Goal: Information Seeking & Learning: Learn about a topic

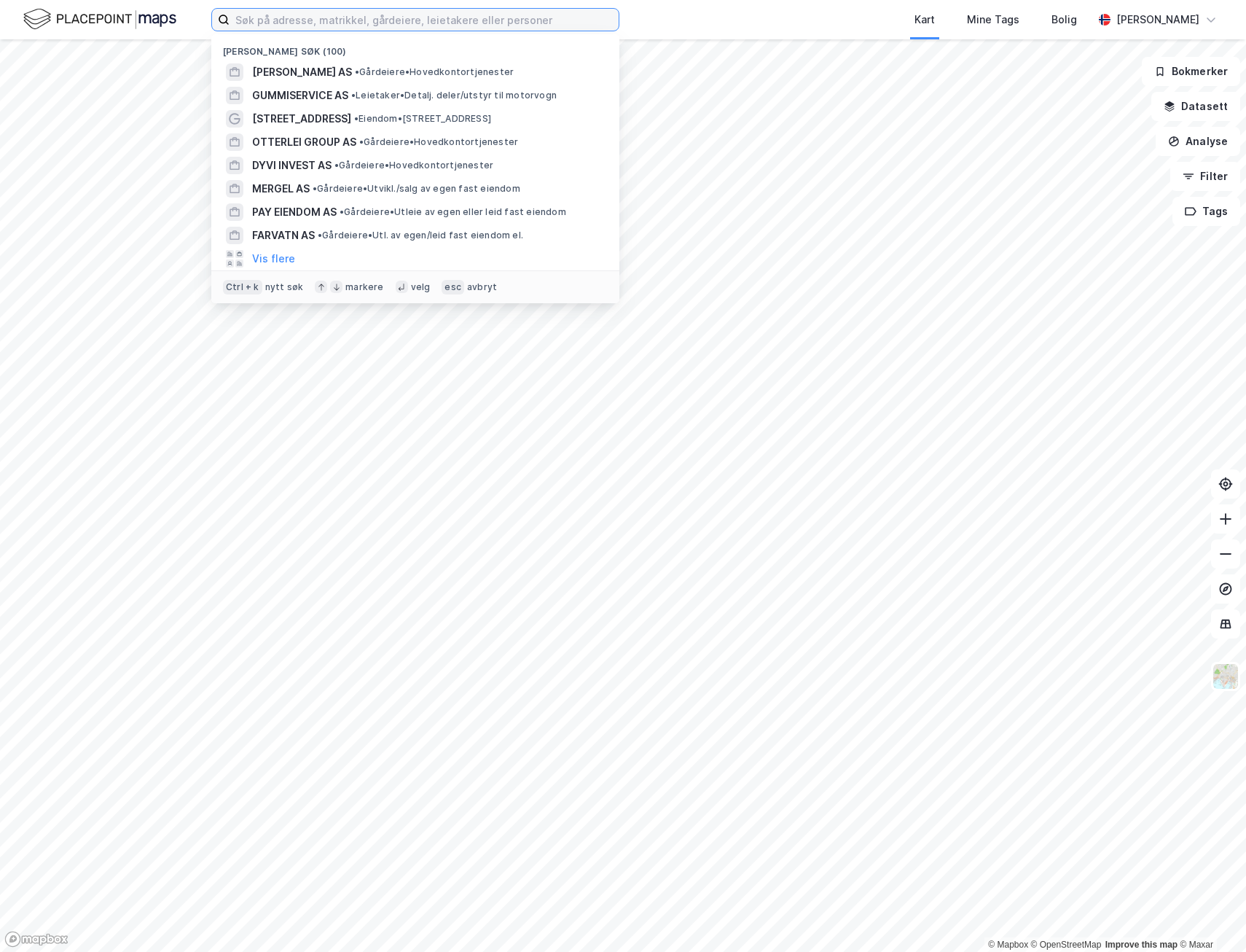
click at [462, 24] on input at bounding box center [423, 20] width 389 height 22
paste input "[PERSON_NAME]"
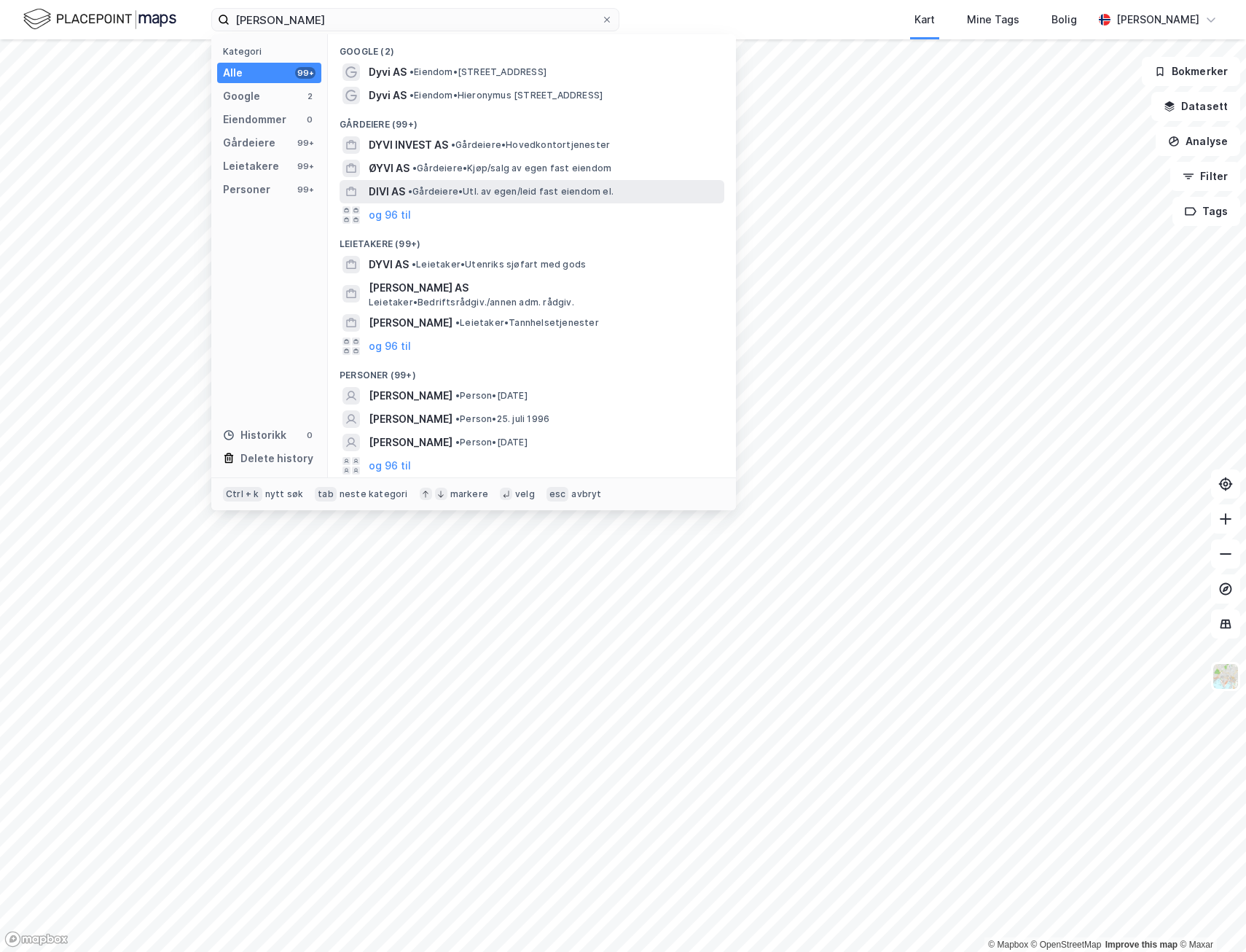
click at [402, 190] on span "DIVI AS" at bounding box center [386, 192] width 36 height 18
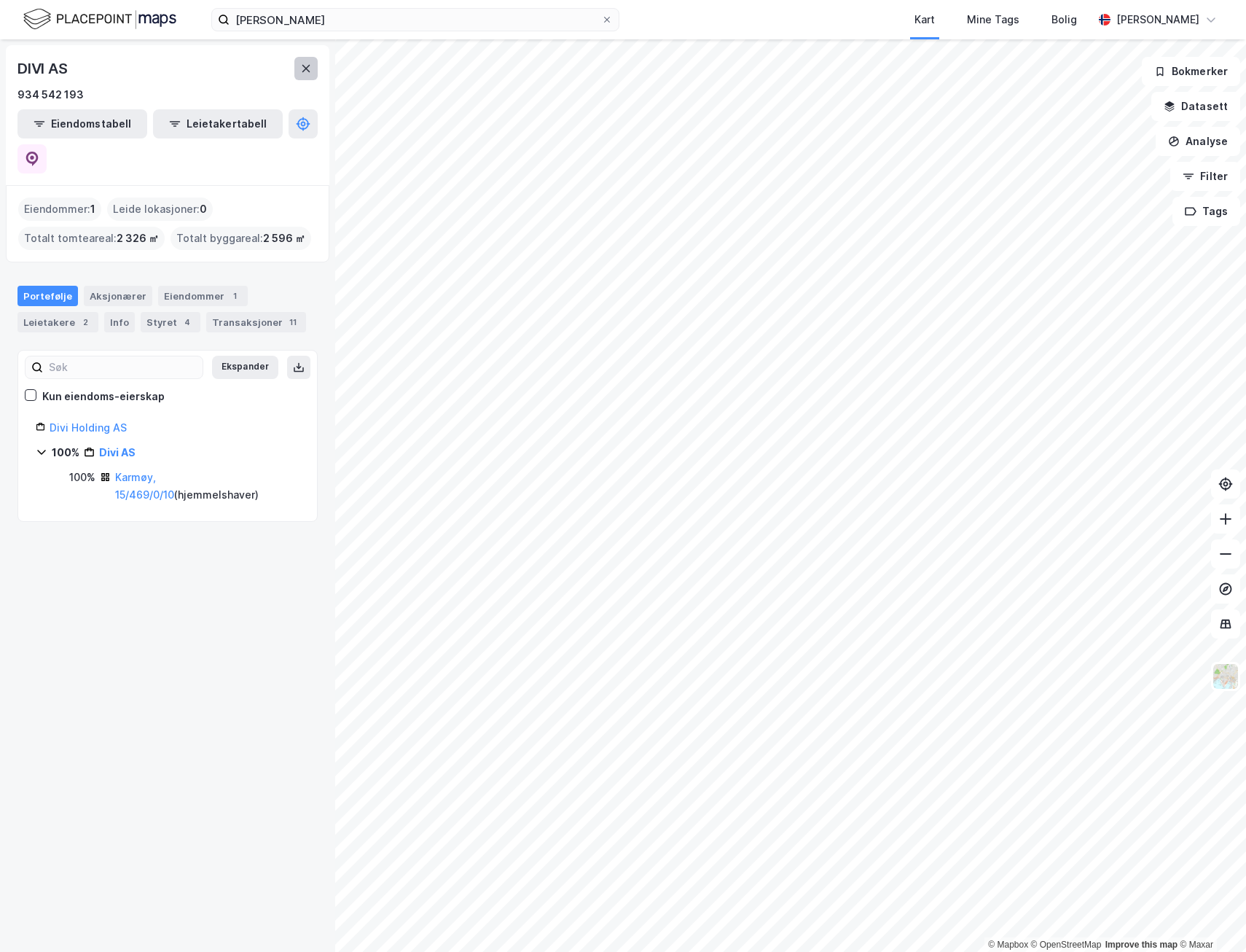
click at [301, 71] on button at bounding box center [307, 69] width 24 height 24
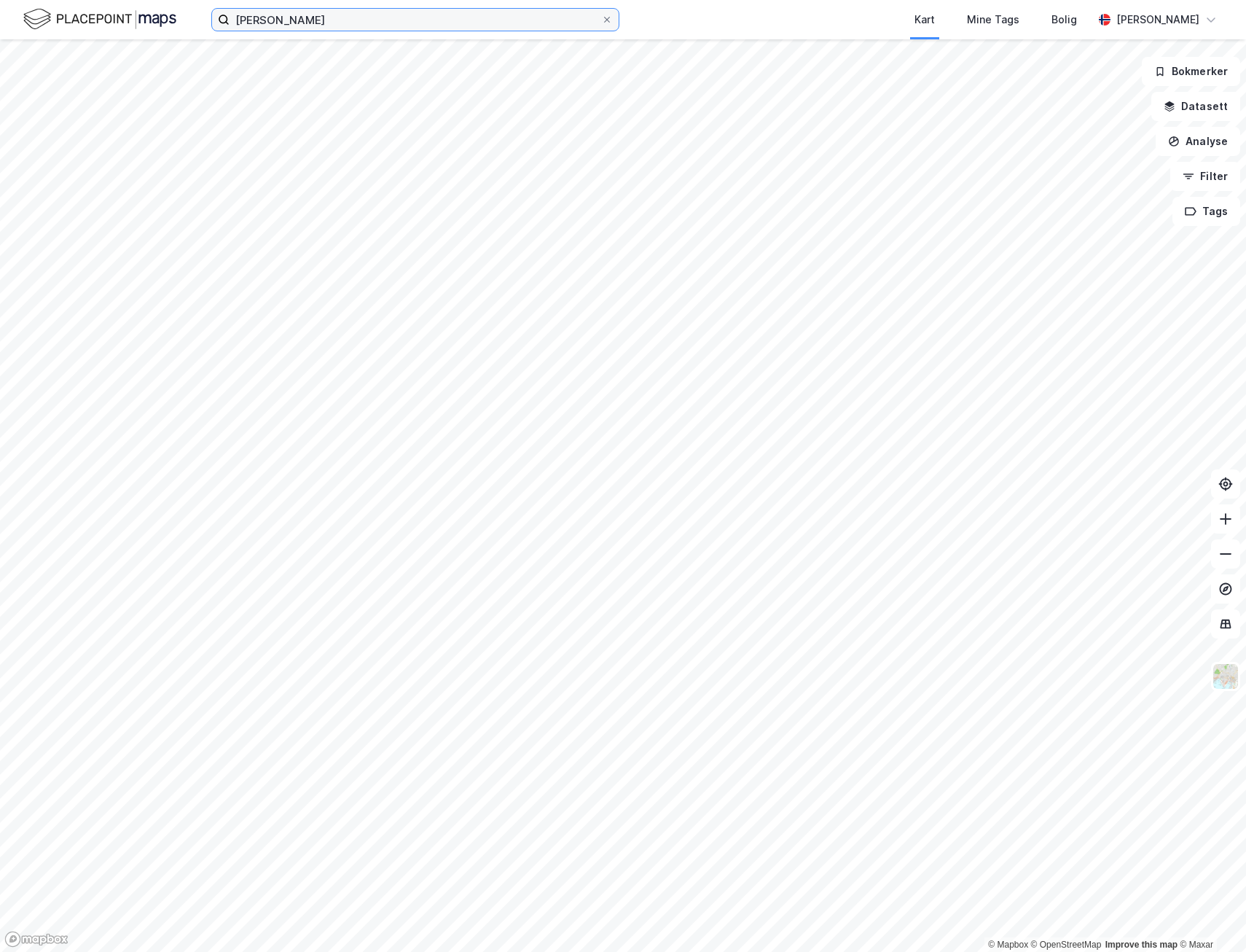
click at [352, 22] on input "[PERSON_NAME]" at bounding box center [414, 20] width 371 height 22
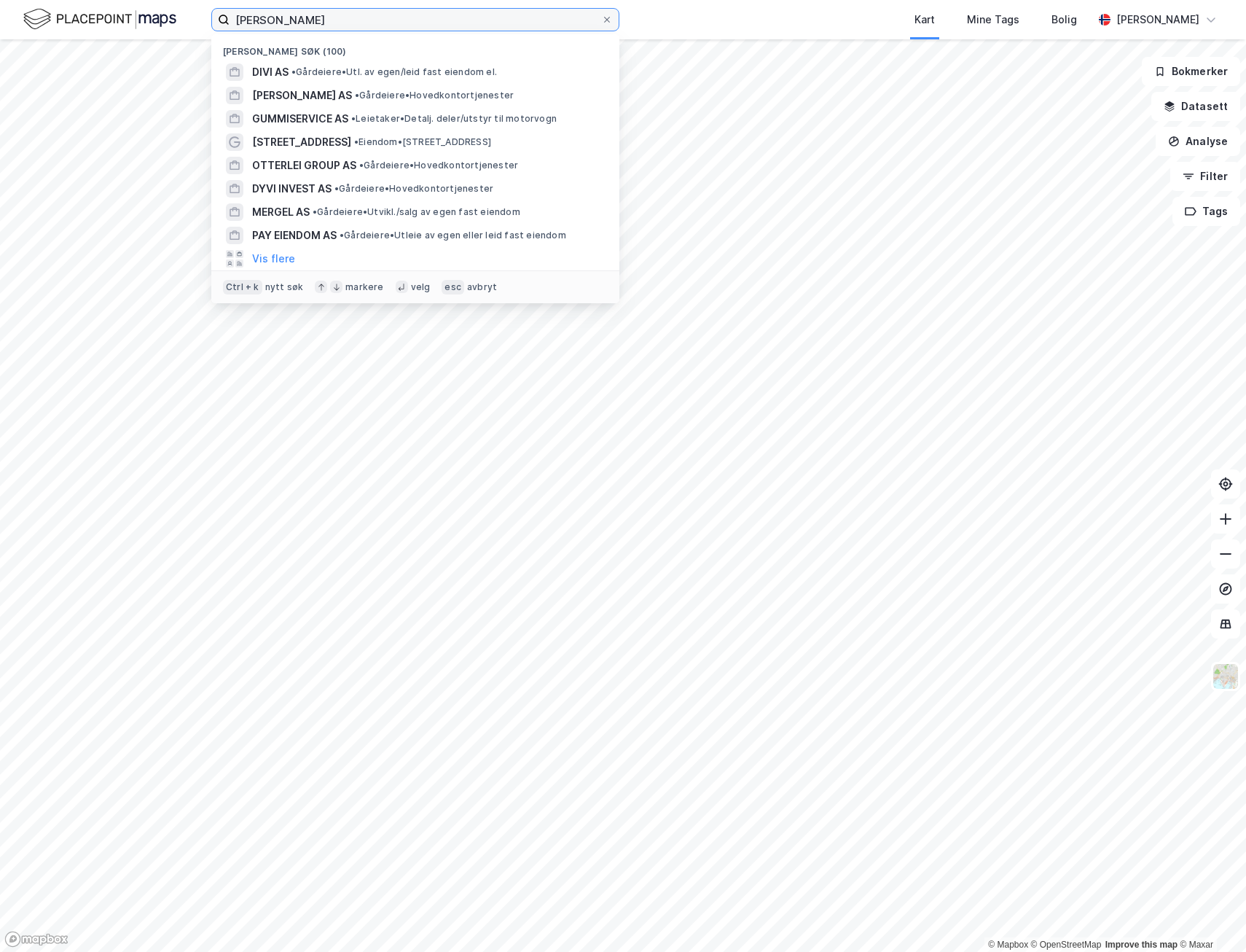
click at [329, 19] on input "[PERSON_NAME]" at bounding box center [414, 20] width 371 height 22
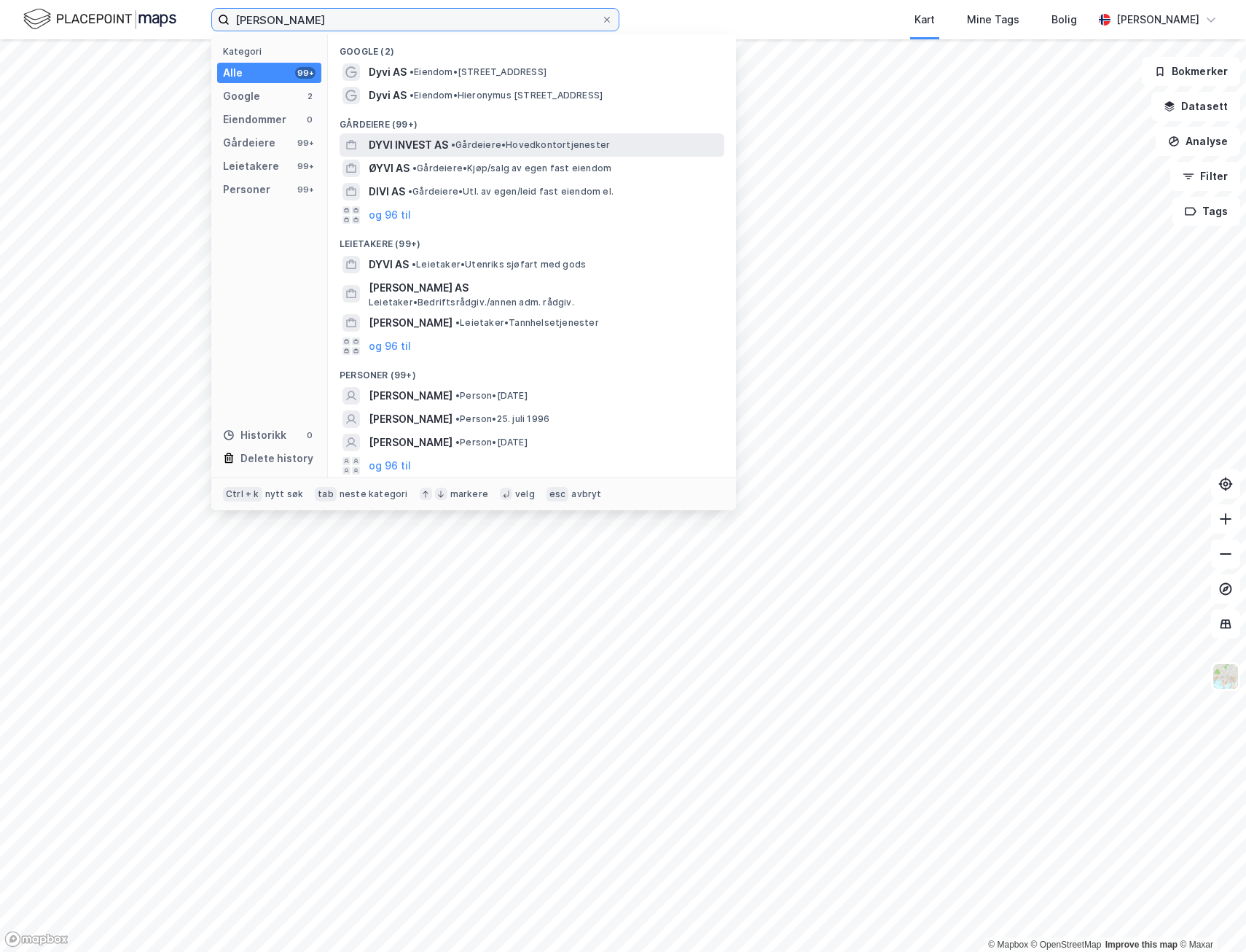
type input "[PERSON_NAME]"
click at [449, 150] on span "DYVI INVEST AS" at bounding box center [407, 145] width 79 height 18
